Goal: Task Accomplishment & Management: Manage account settings

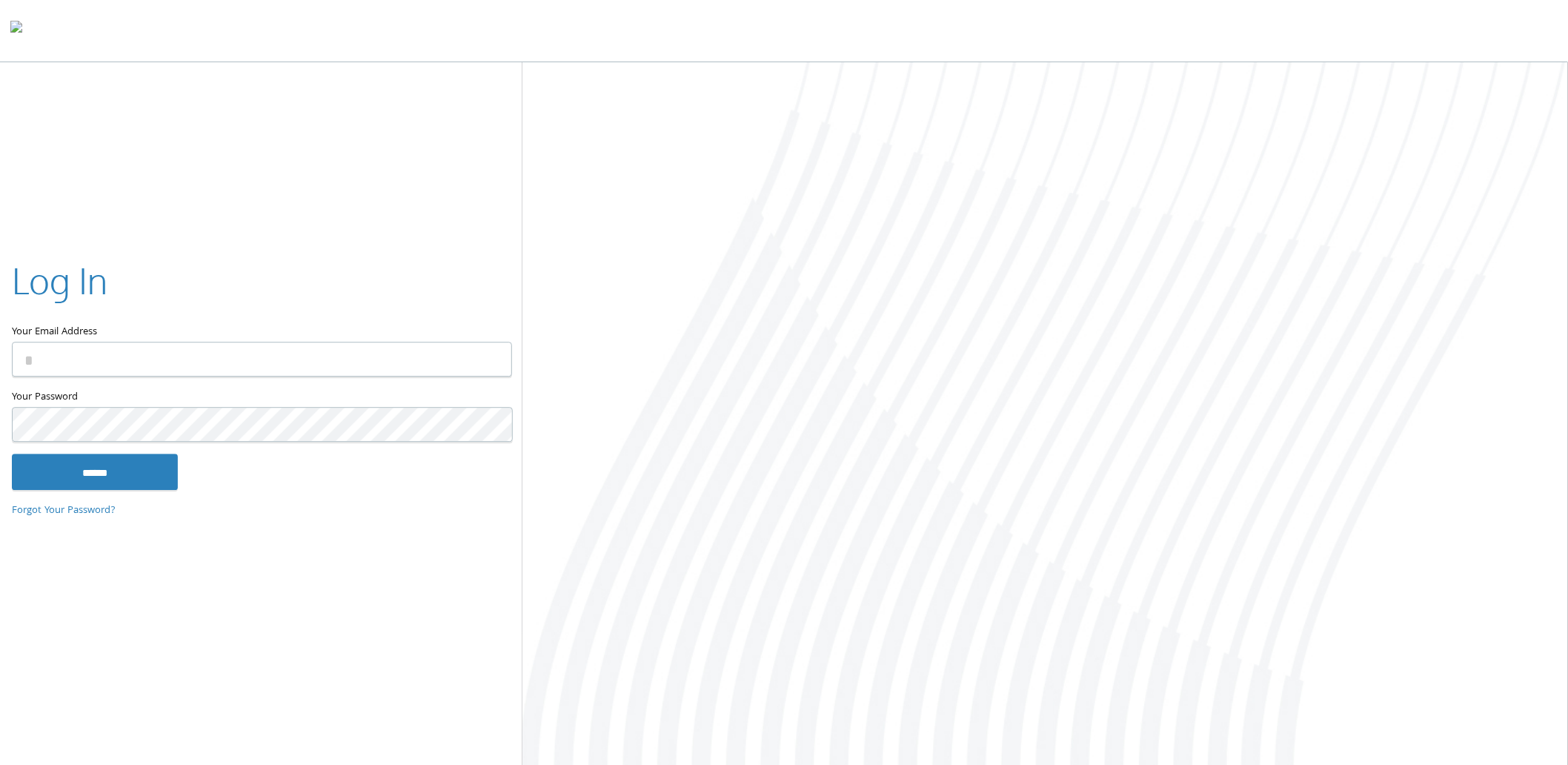
type input "**********"
click at [142, 472] on input "******" at bounding box center [94, 473] width 166 height 36
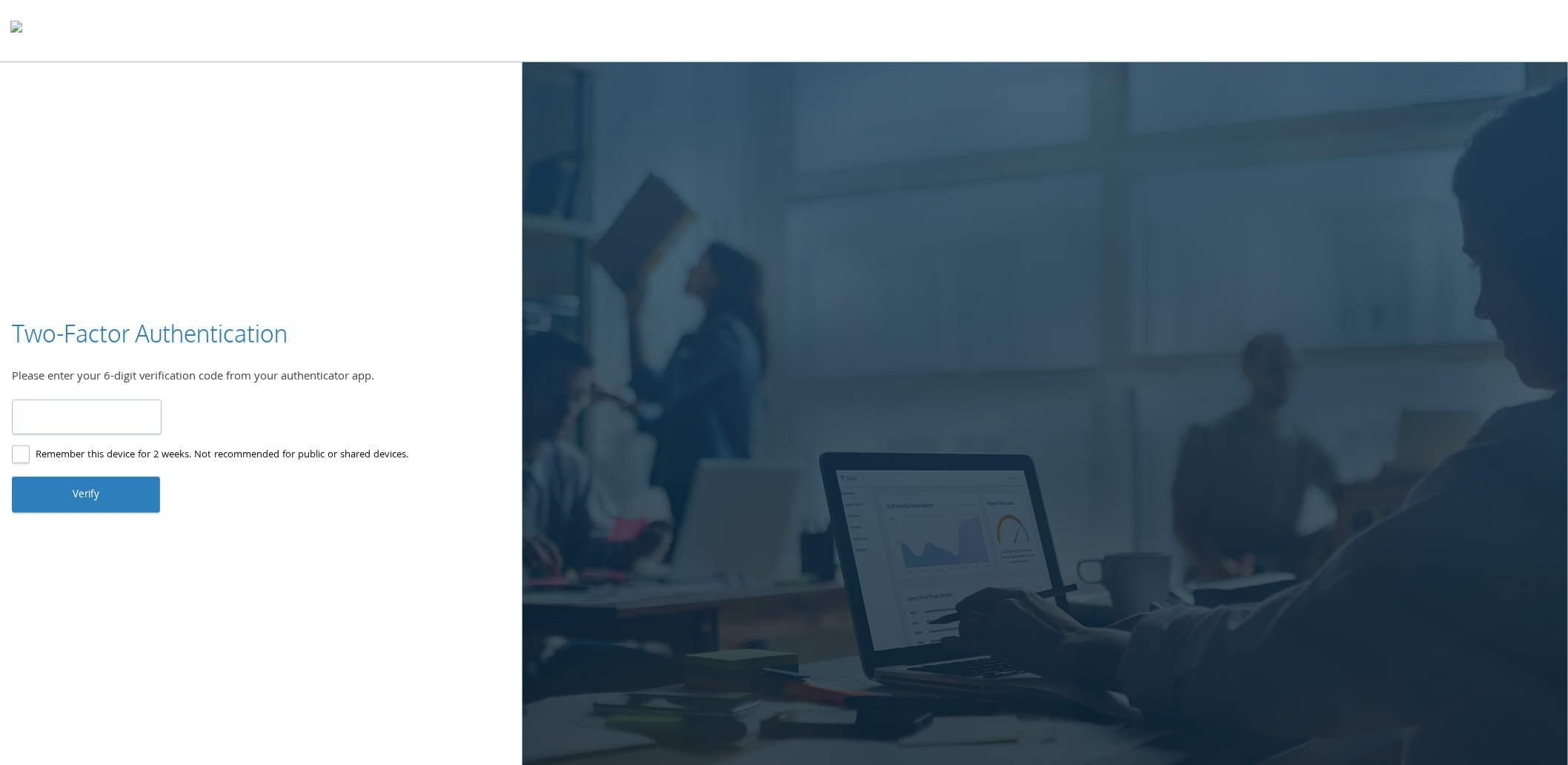
click at [90, 409] on input "number" at bounding box center [87, 416] width 150 height 35
type input "******"
